Goal: Information Seeking & Learning: Learn about a topic

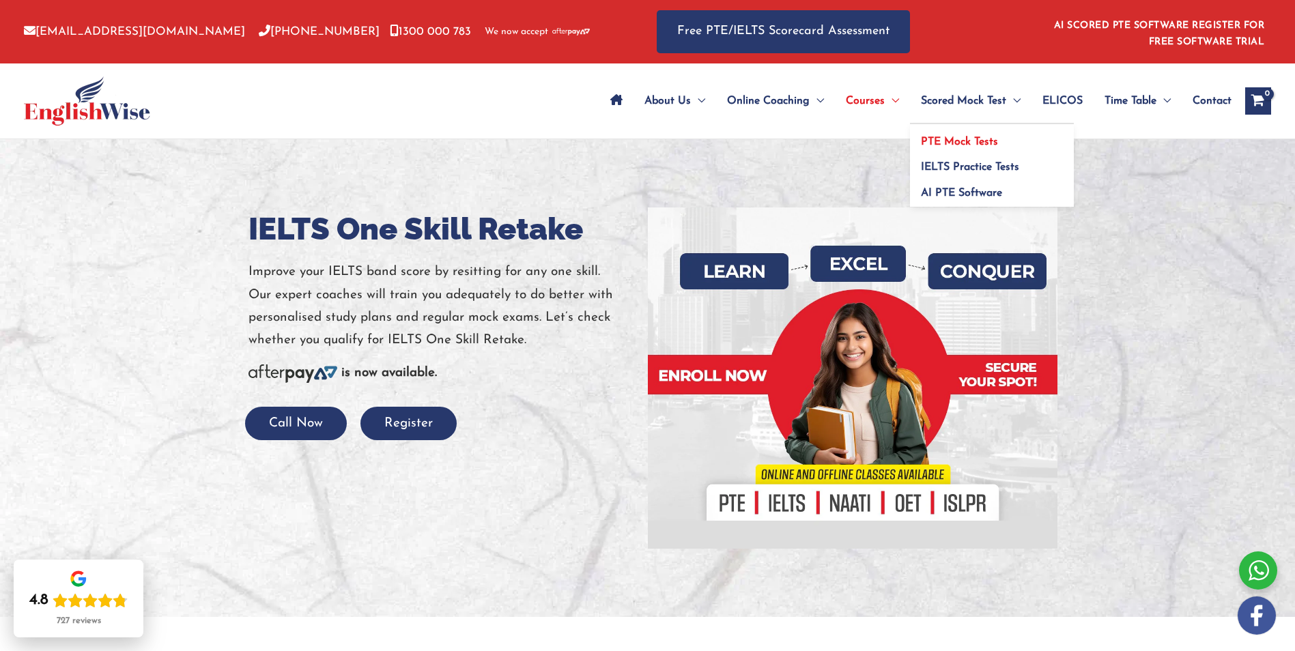
click at [972, 141] on span "PTE Mock Tests" at bounding box center [959, 141] width 77 height 11
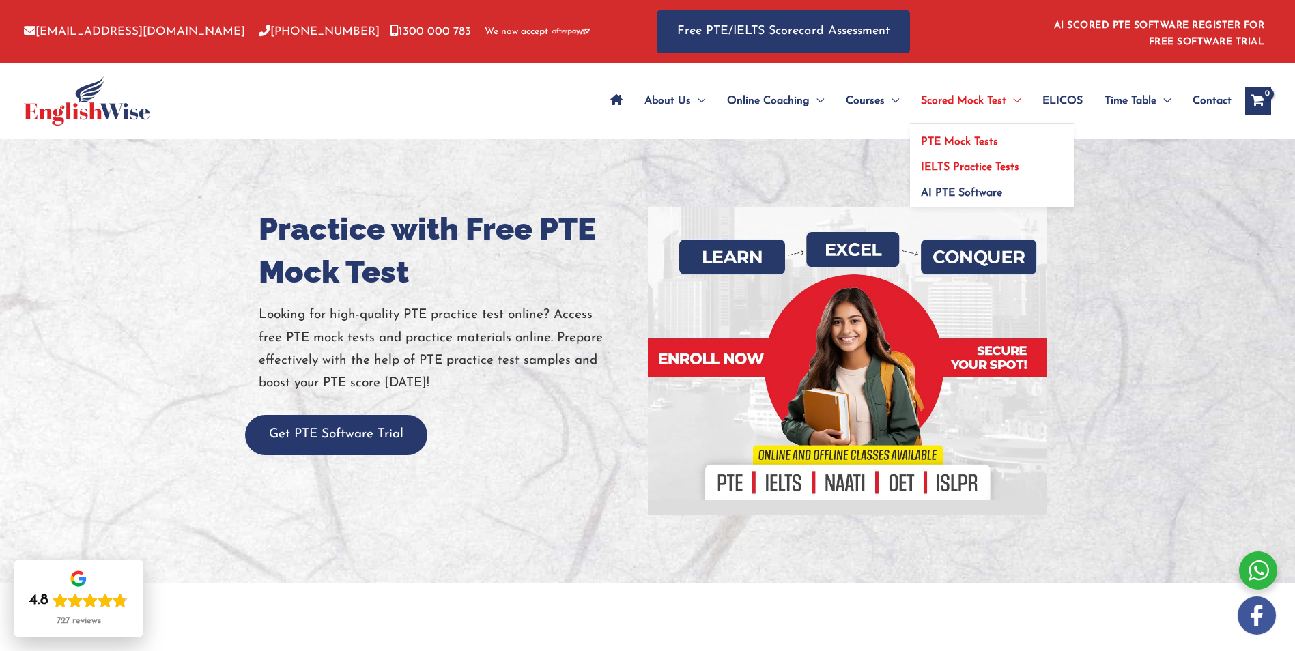
click at [947, 164] on span "IELTS Practice Tests" at bounding box center [970, 167] width 98 height 11
